Goal: Information Seeking & Learning: Learn about a topic

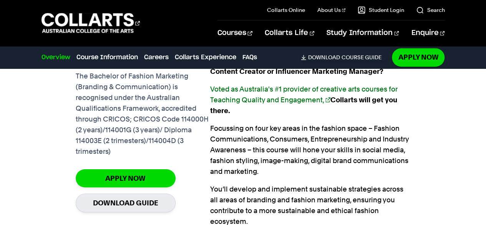
scroll to position [566, 0]
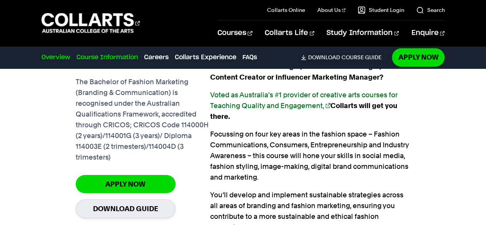
click at [124, 58] on link "Course Information" at bounding box center [107, 57] width 62 height 9
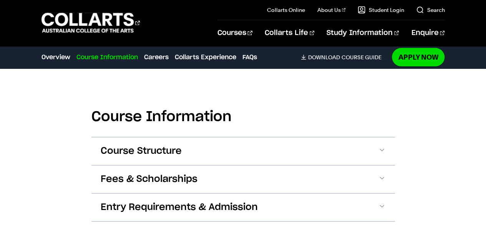
scroll to position [845, 0]
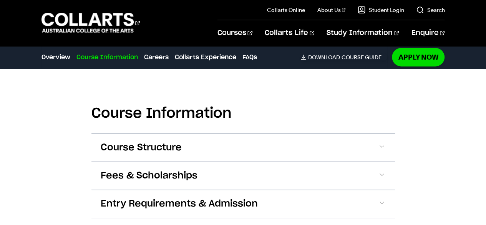
click at [208, 118] on h2 "Course Information" at bounding box center [243, 113] width 304 height 17
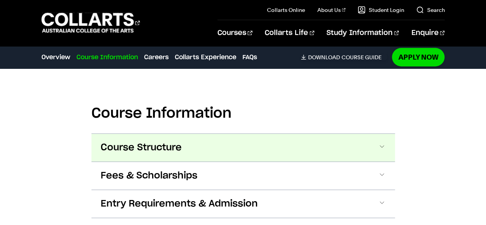
click at [192, 145] on button "Course Structure" at bounding box center [243, 148] width 304 height 28
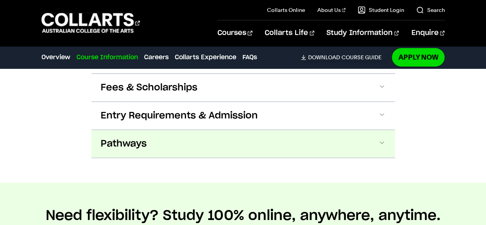
scroll to position [1562, 0]
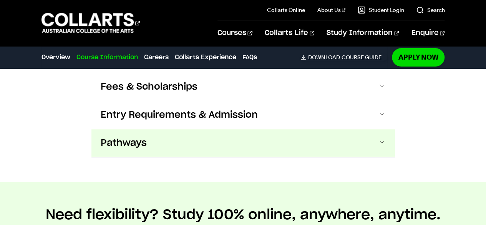
click at [198, 134] on button "Pathways" at bounding box center [243, 143] width 304 height 28
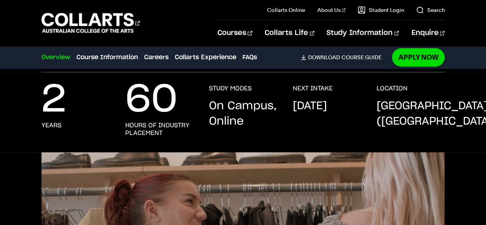
scroll to position [183, 0]
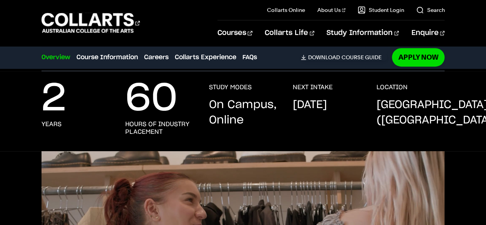
click at [218, 120] on p "On Campus, Online" at bounding box center [243, 112] width 68 height 31
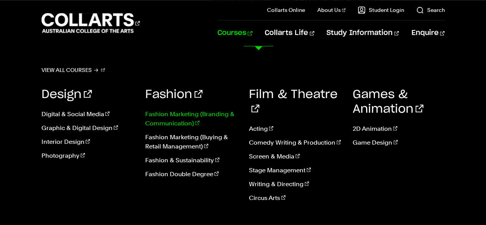
scroll to position [634, 0]
